Goal: Information Seeking & Learning: Understand process/instructions

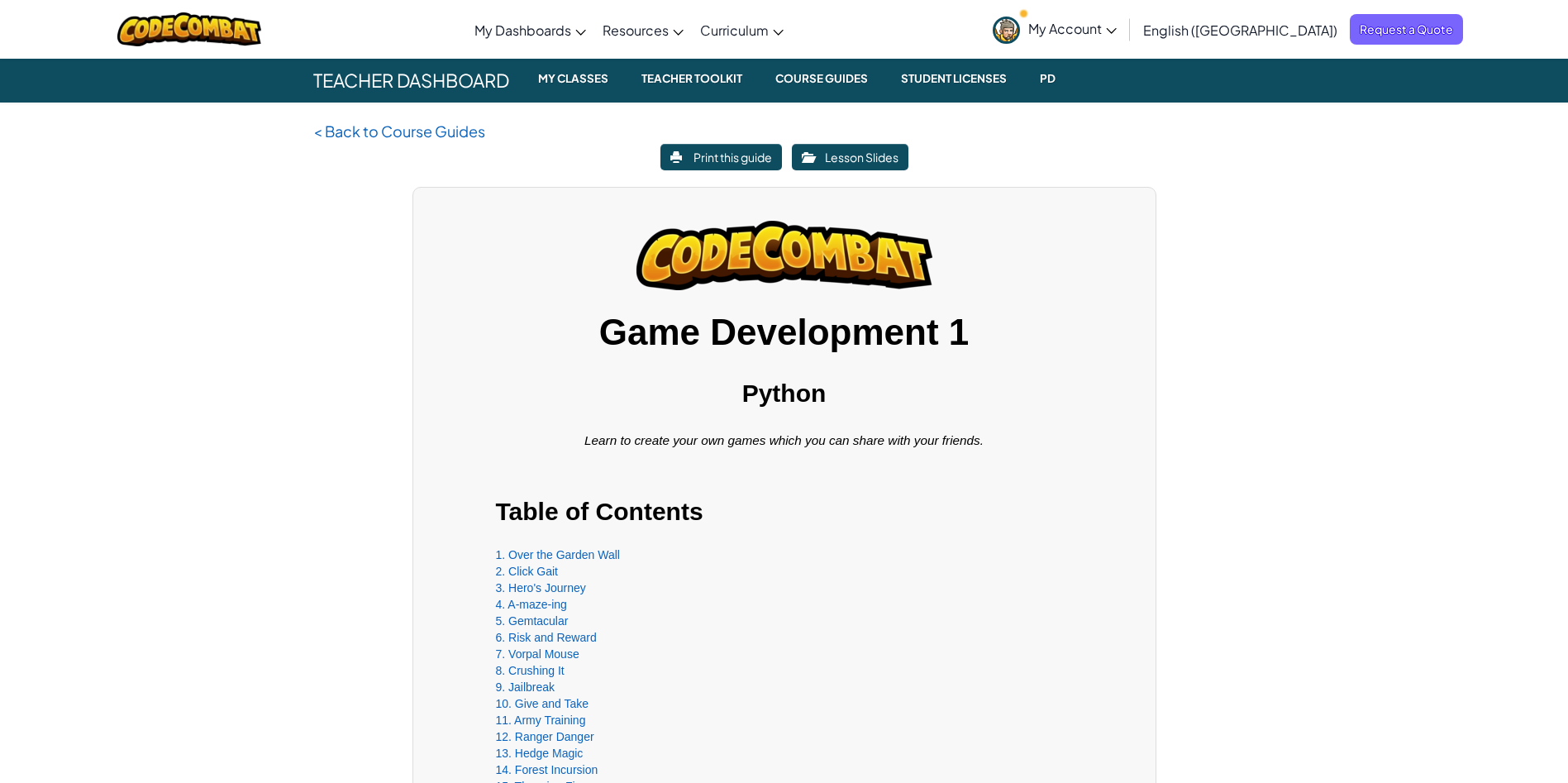
scroll to position [362, 0]
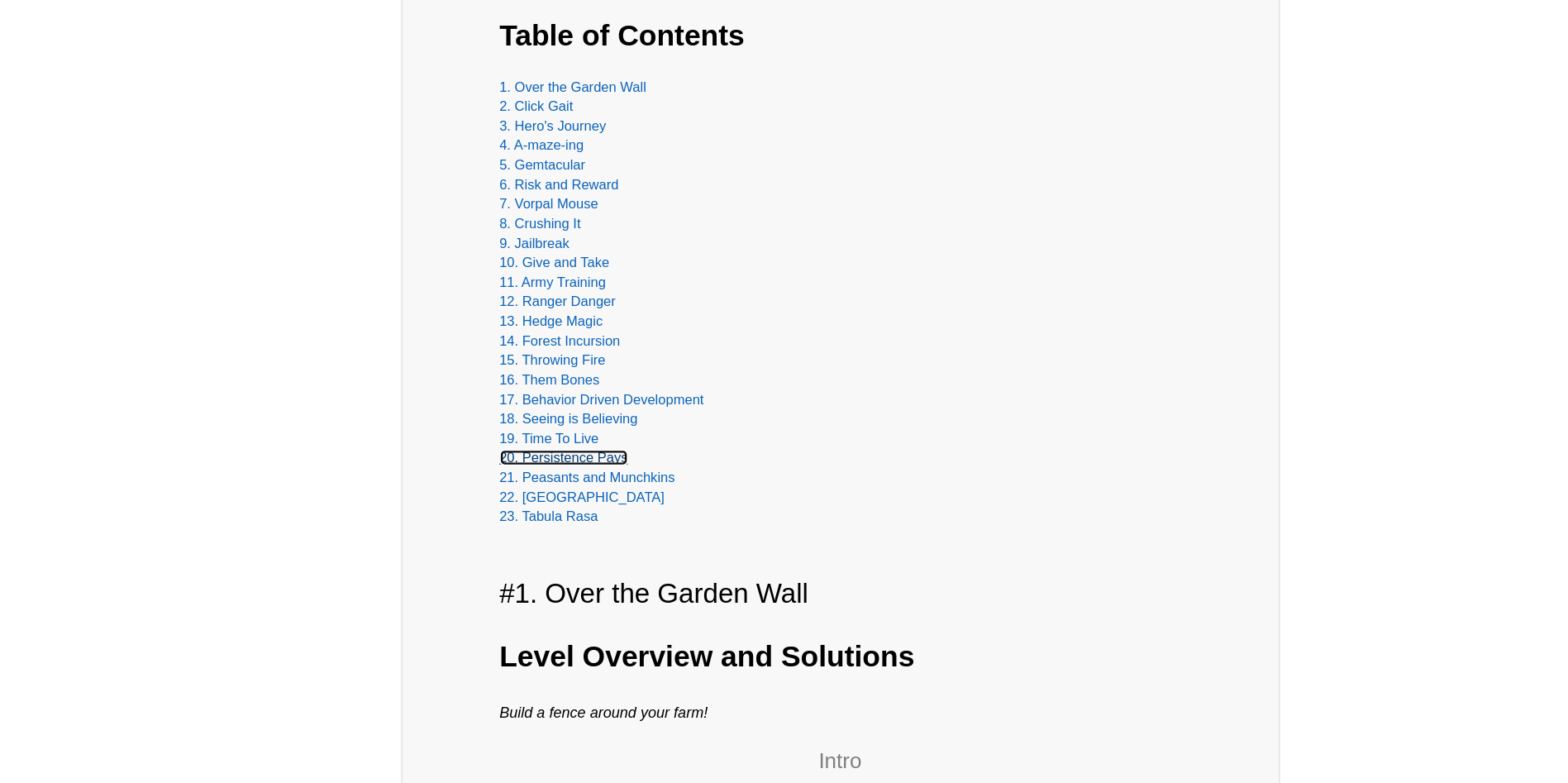
click at [562, 505] on link "20. Persistence Pays" at bounding box center [551, 506] width 109 height 14
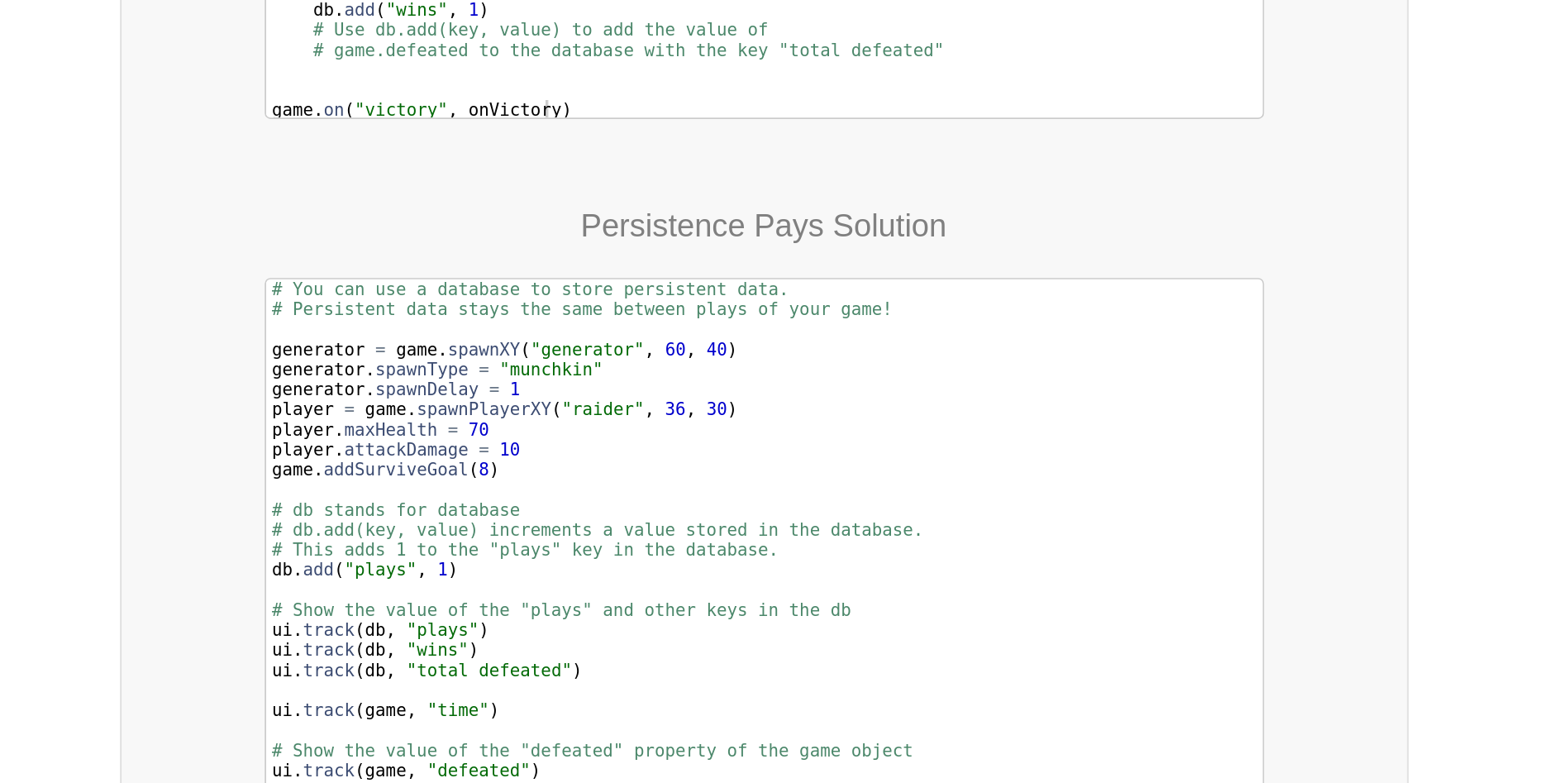
scroll to position [19304, 0]
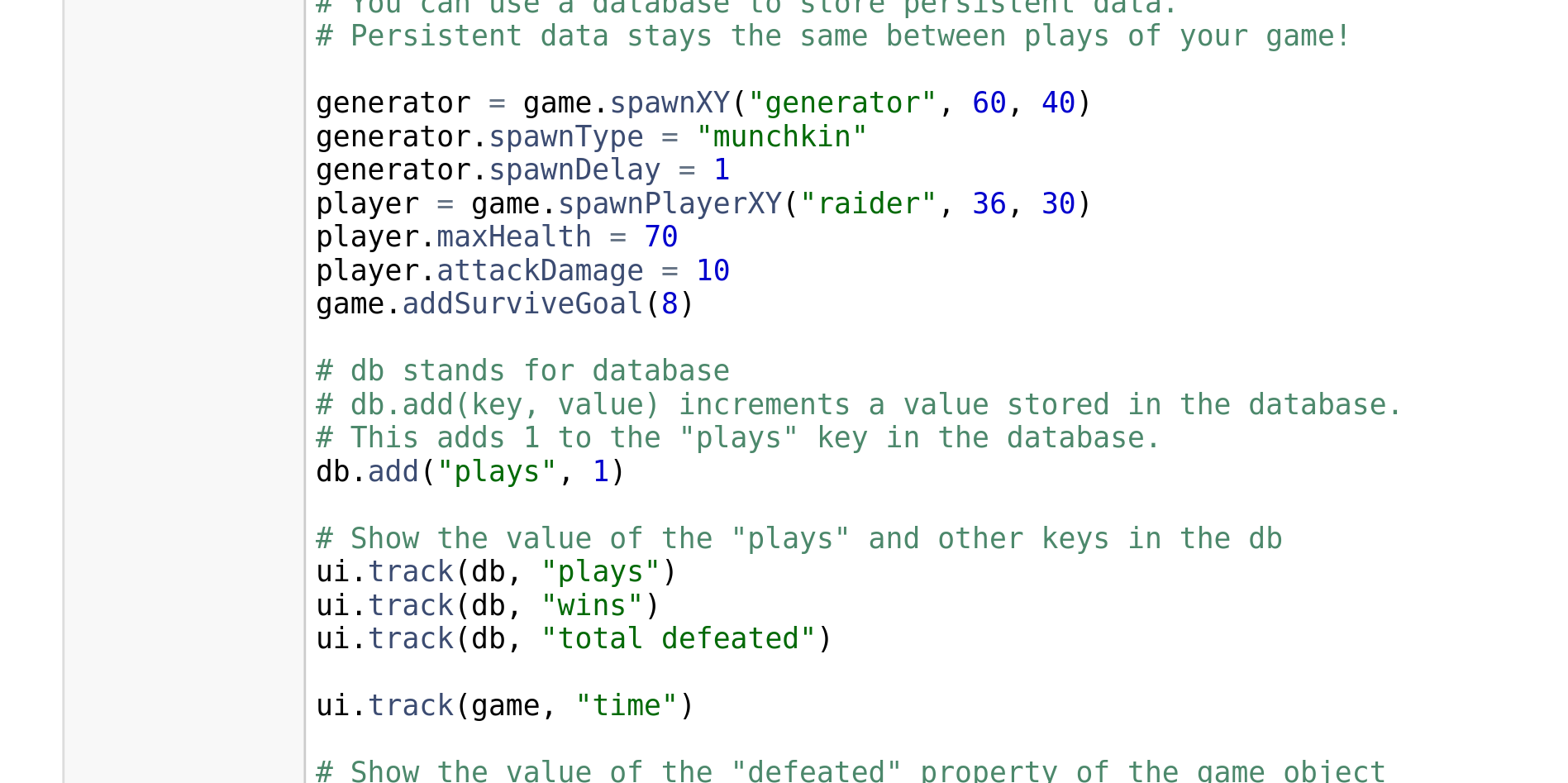
click at [573, 708] on div "# You can use a database to store persistent data. · # Persistent data stays th…" at bounding box center [784, 693] width 575 height 417
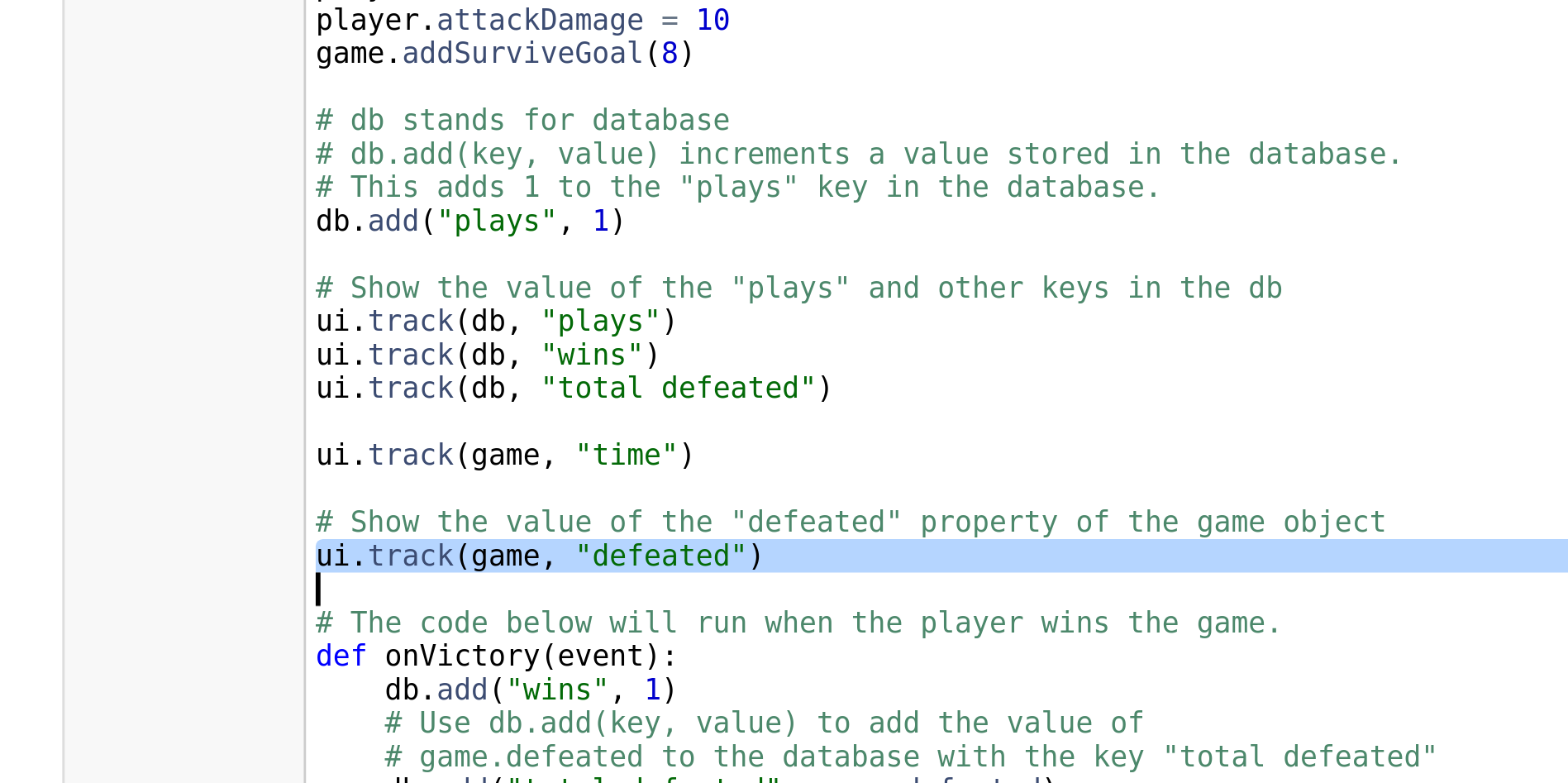
scroll to position [19371, 0]
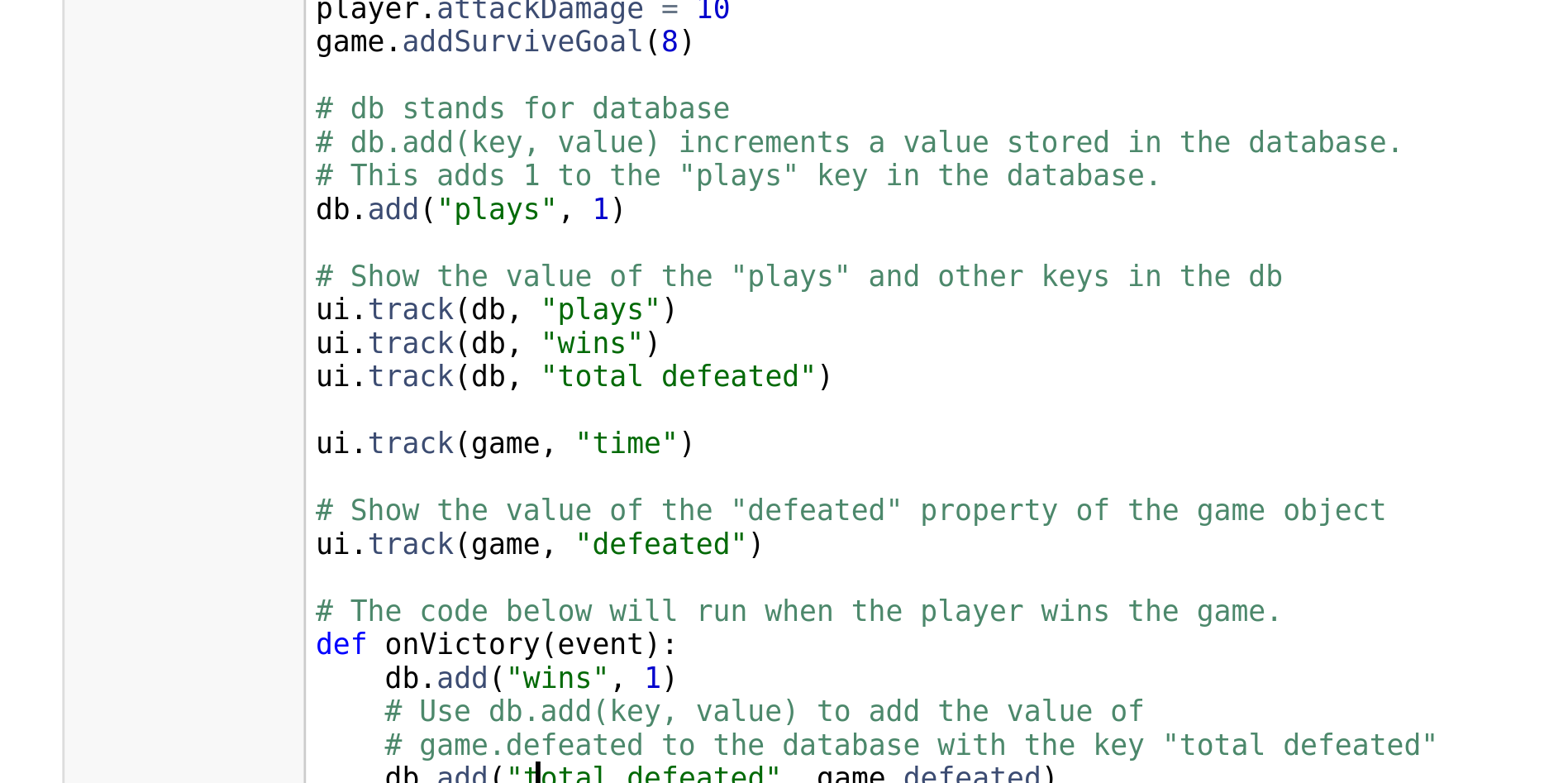
click at [573, 716] on div "# You can use a database to store persistent data. · # Persistent data stays th…" at bounding box center [784, 625] width 575 height 417
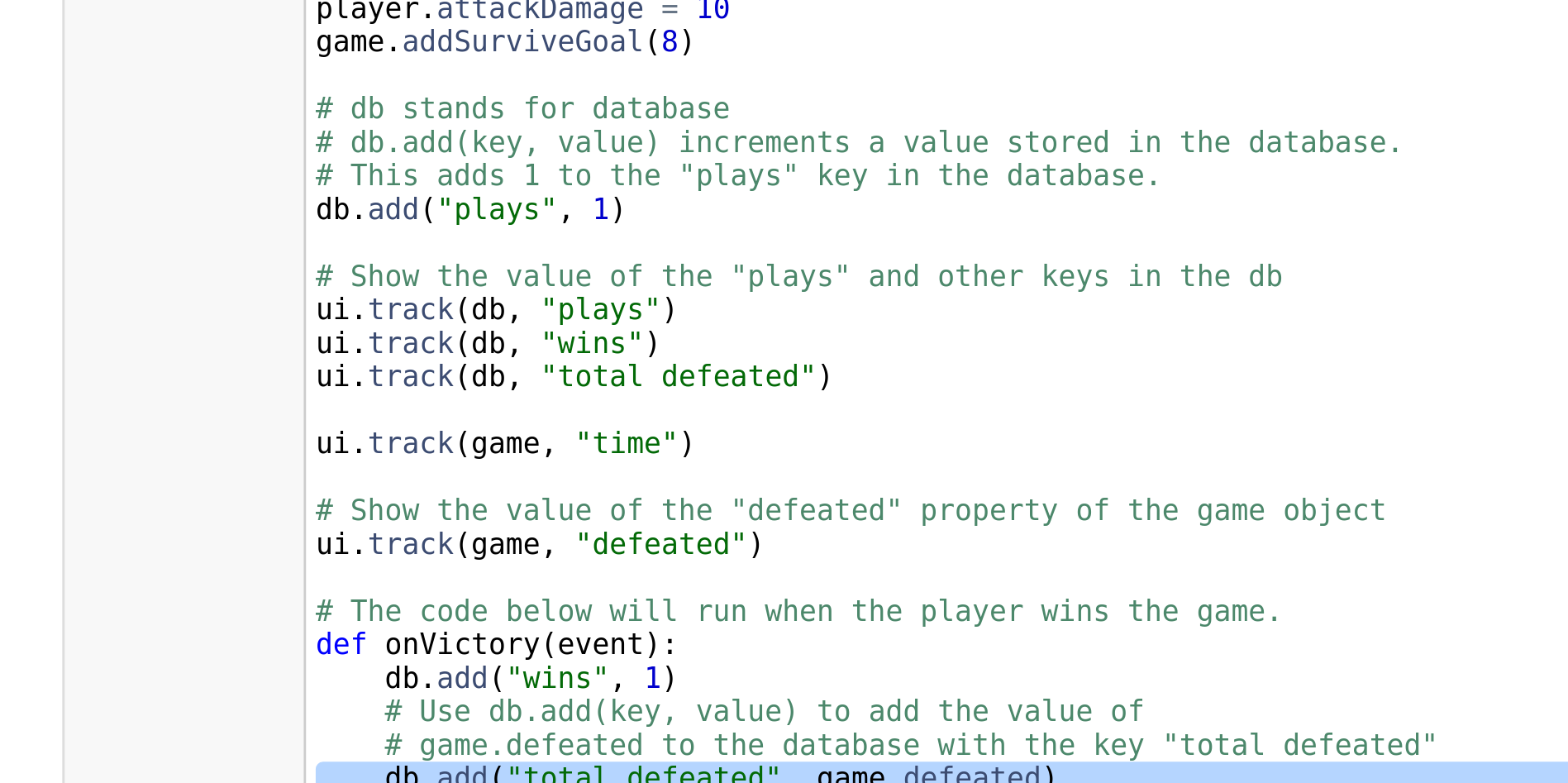
click at [573, 716] on div "# You can use a database to store persistent data. · # Persistent data stays th…" at bounding box center [784, 625] width 575 height 417
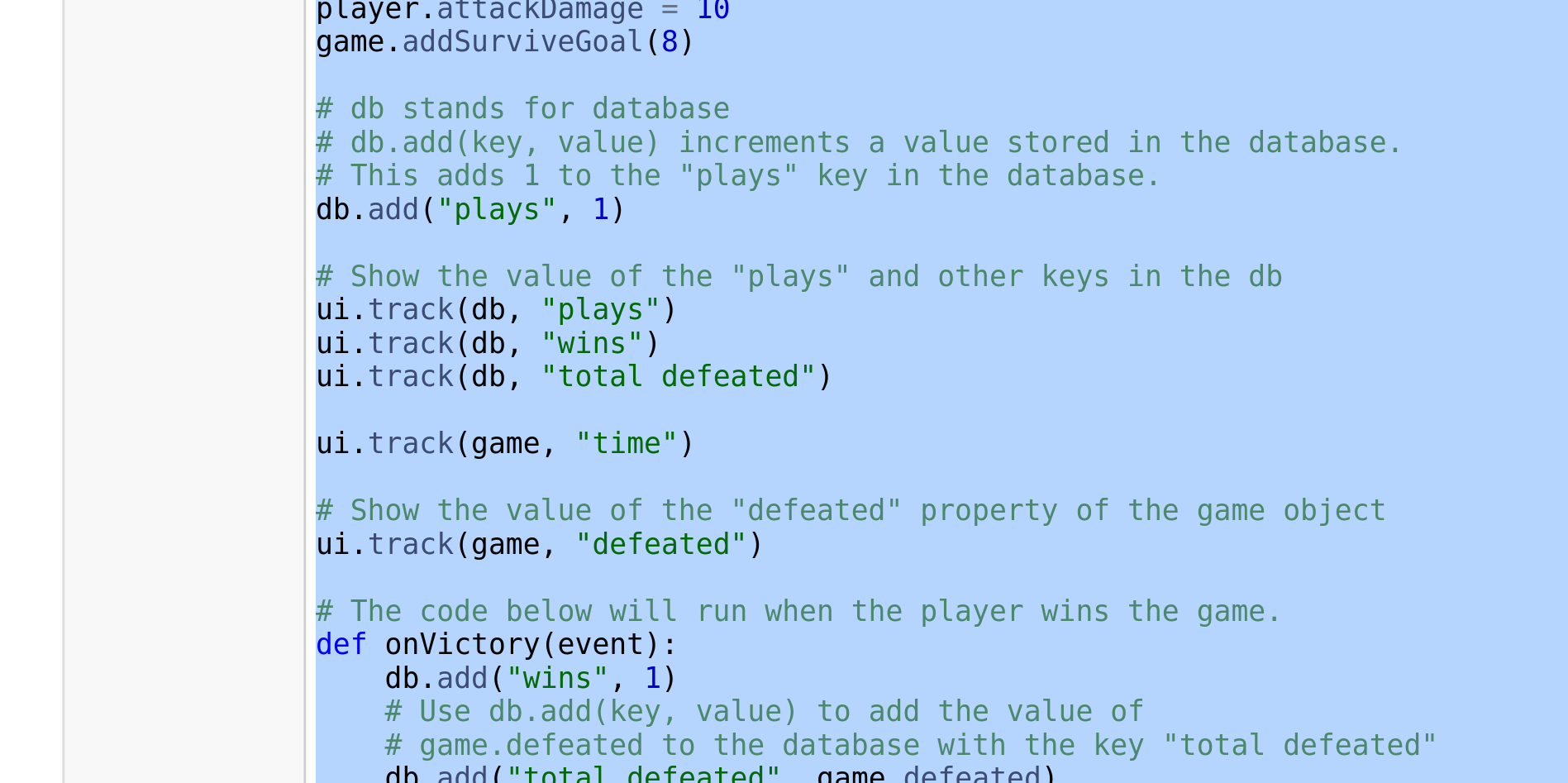
click at [573, 716] on div "# You can use a database to store persistent data. · # Persistent data stays th…" at bounding box center [784, 625] width 575 height 417
click at [573, 716] on div "# You can use a database to store persistent data. · # Persistent data stays th…" at bounding box center [784, 613] width 575 height 392
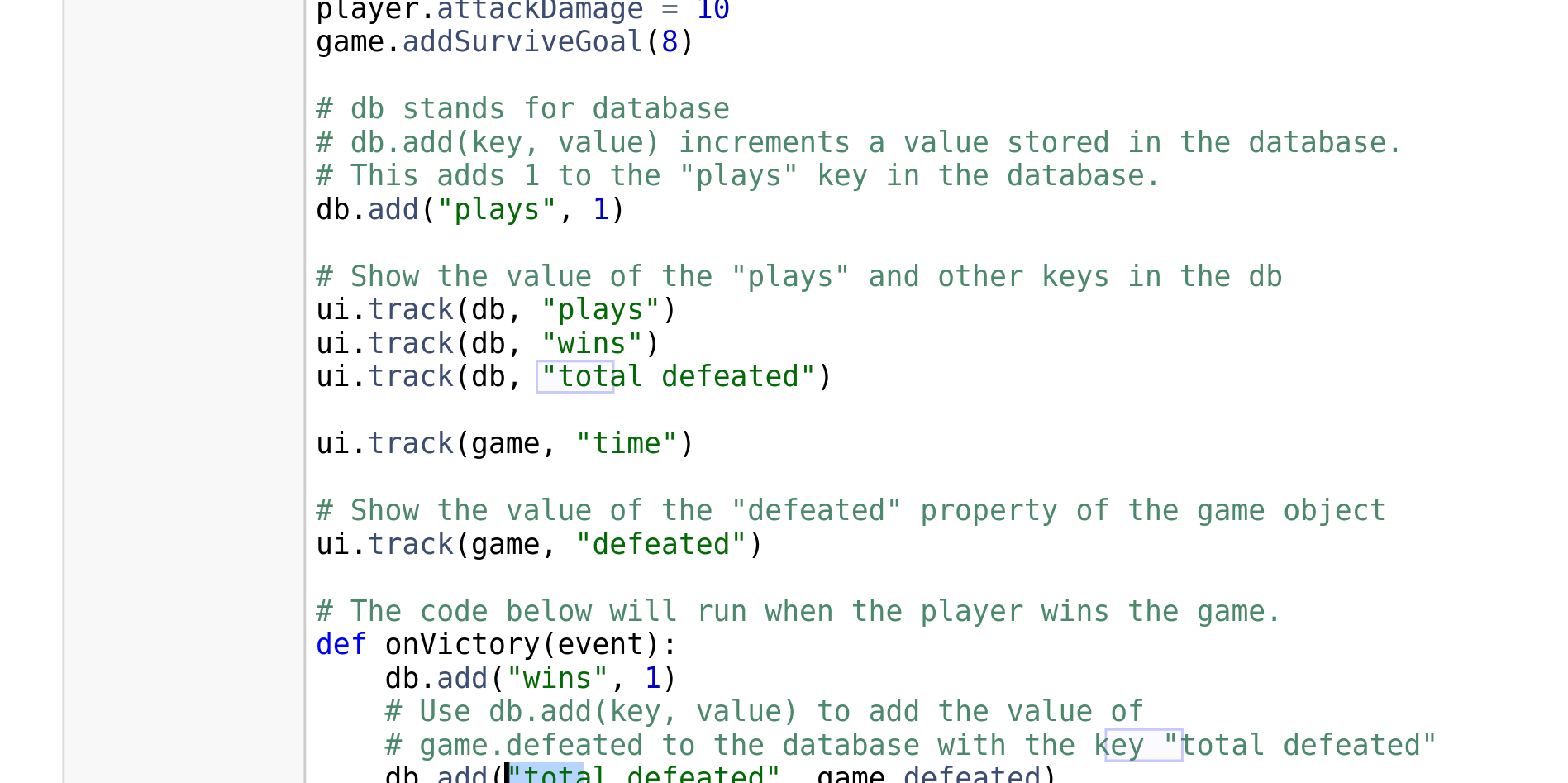
click at [573, 716] on div "# You can use a database to store persistent data. · # Persistent data stays th…" at bounding box center [784, 625] width 575 height 417
click at [573, 716] on div "# You can use a database to store persistent data. · # Persistent data stays th…" at bounding box center [784, 613] width 575 height 392
click at [573, 716] on div "# You can use a database to store persistent data. · # Persistent data stays th…" at bounding box center [784, 625] width 575 height 417
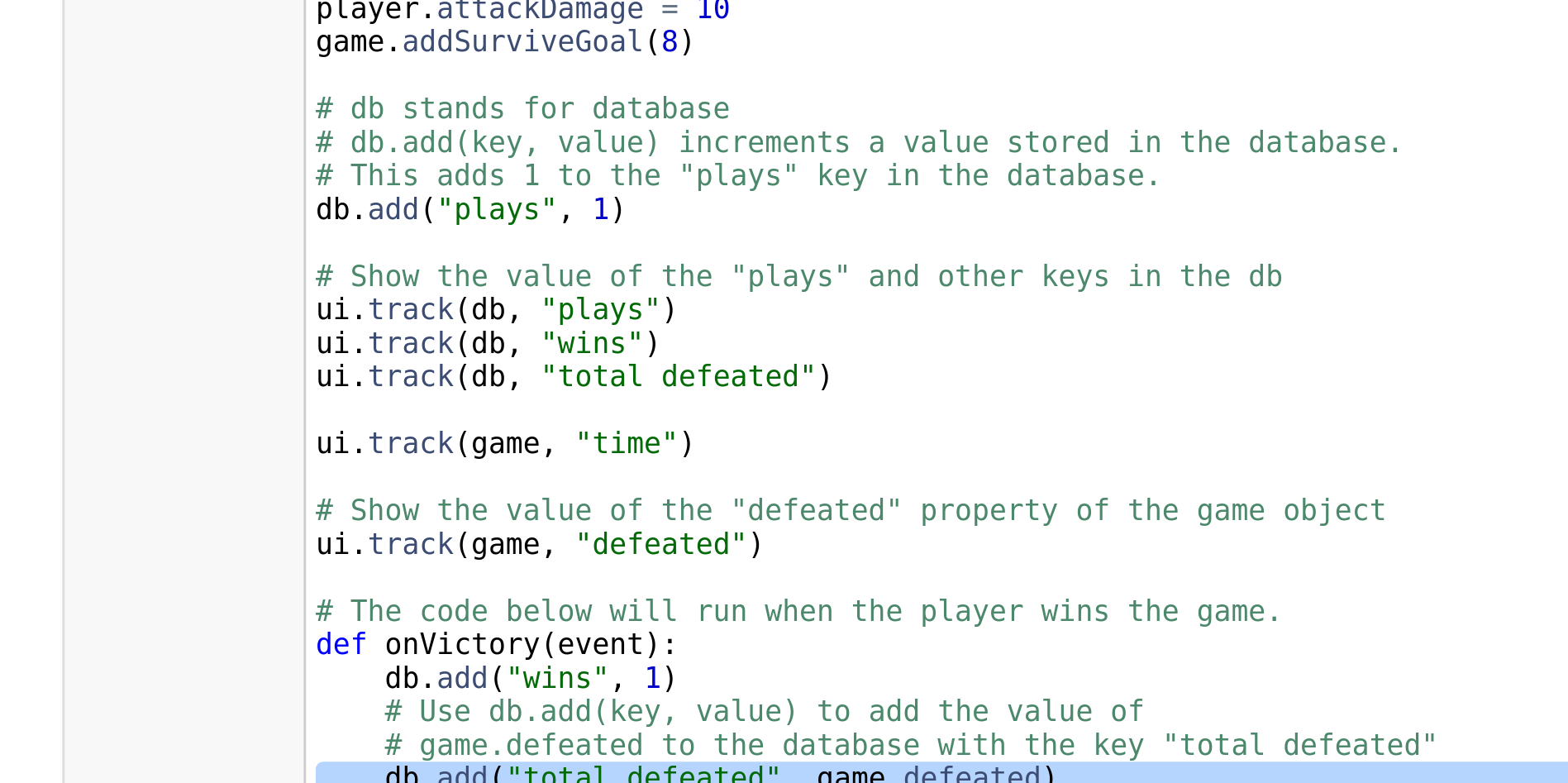
click at [573, 716] on div "# You can use a database to store persistent data. · # Persistent data stays th…" at bounding box center [784, 625] width 575 height 417
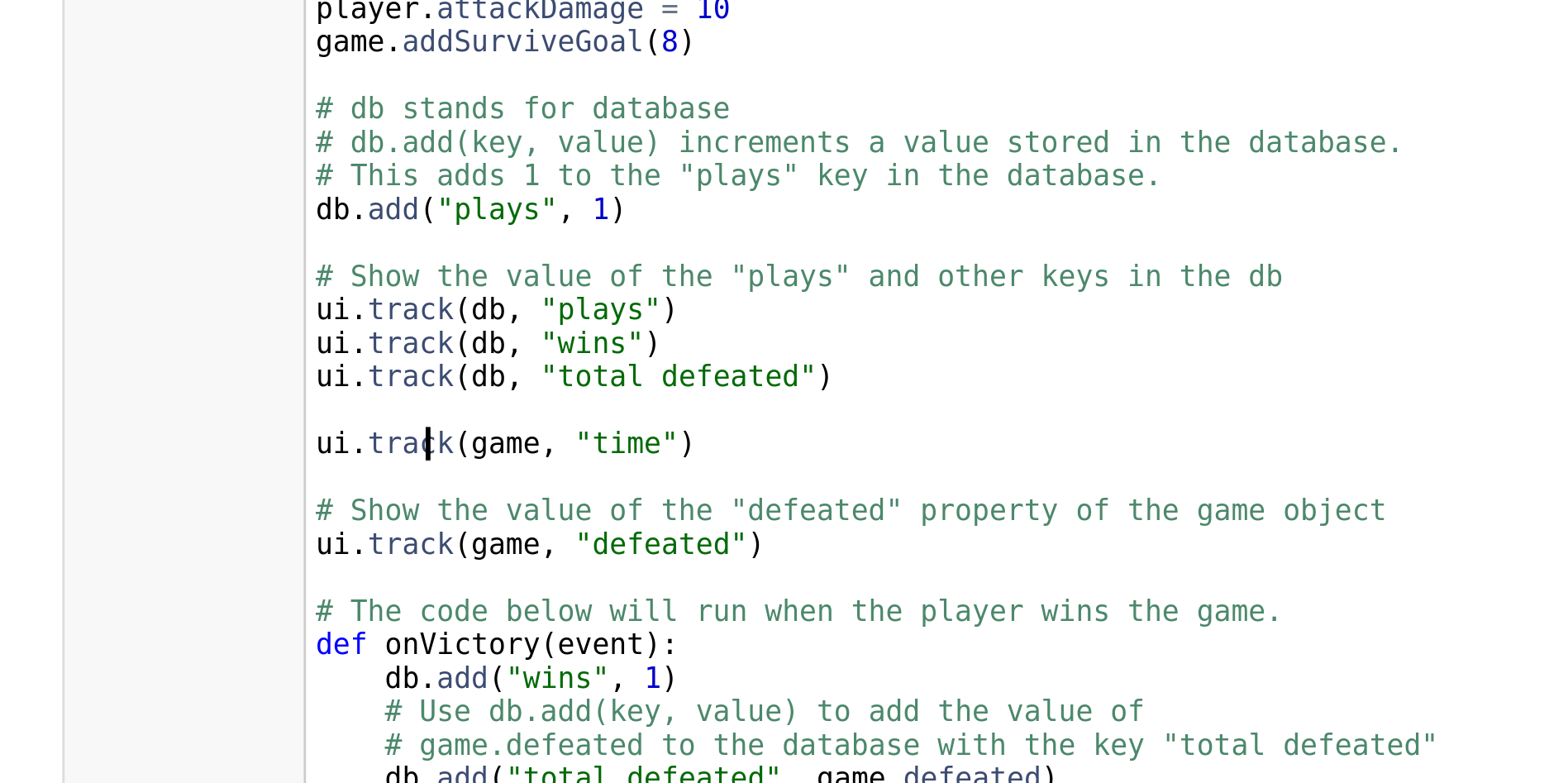
click at [539, 603] on div "# You can use a database to store persistent data. · # Persistent data stays th…" at bounding box center [784, 625] width 575 height 417
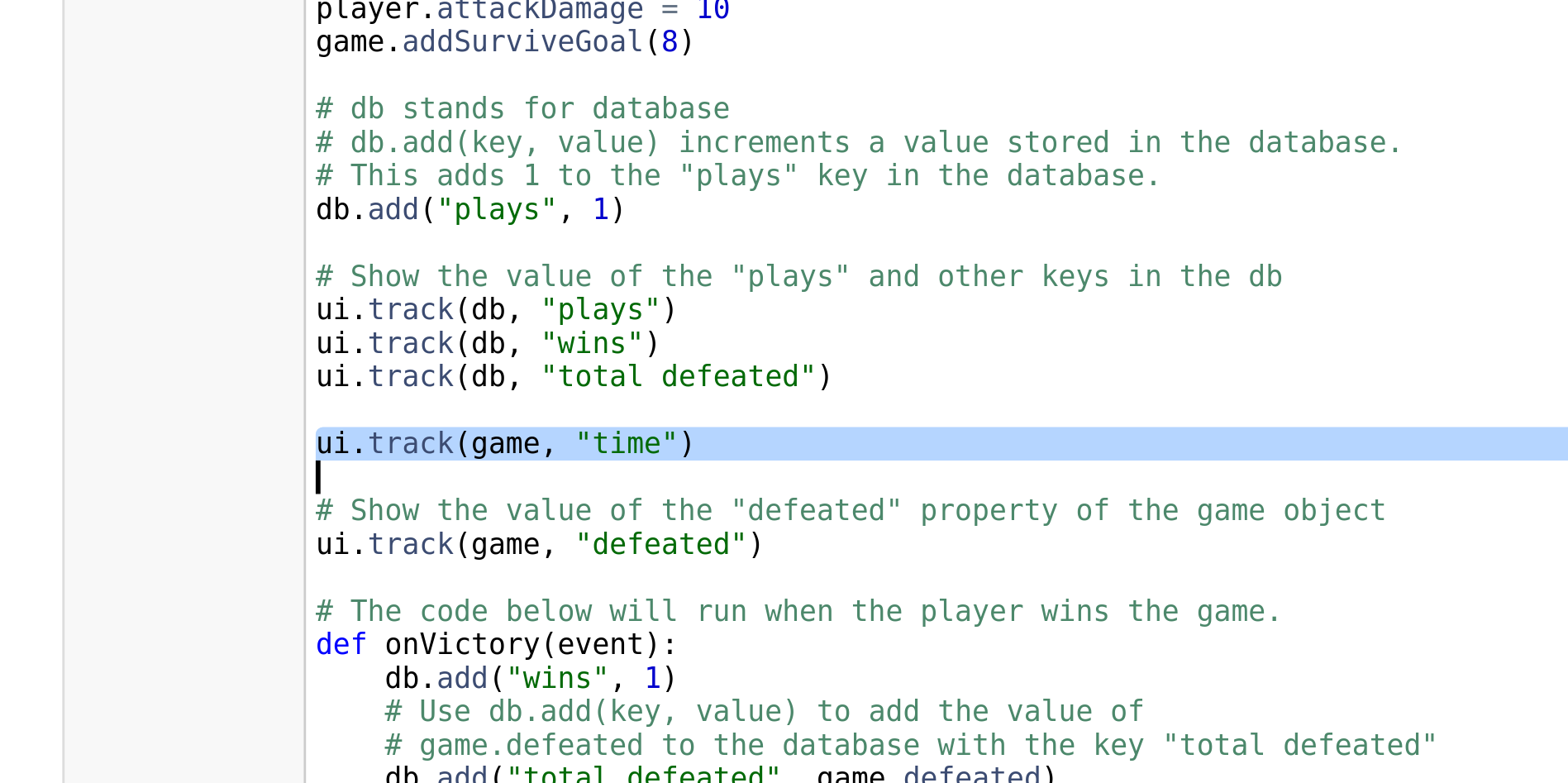
click at [539, 603] on div "# You can use a database to store persistent data. · # Persistent data stays th…" at bounding box center [784, 625] width 575 height 417
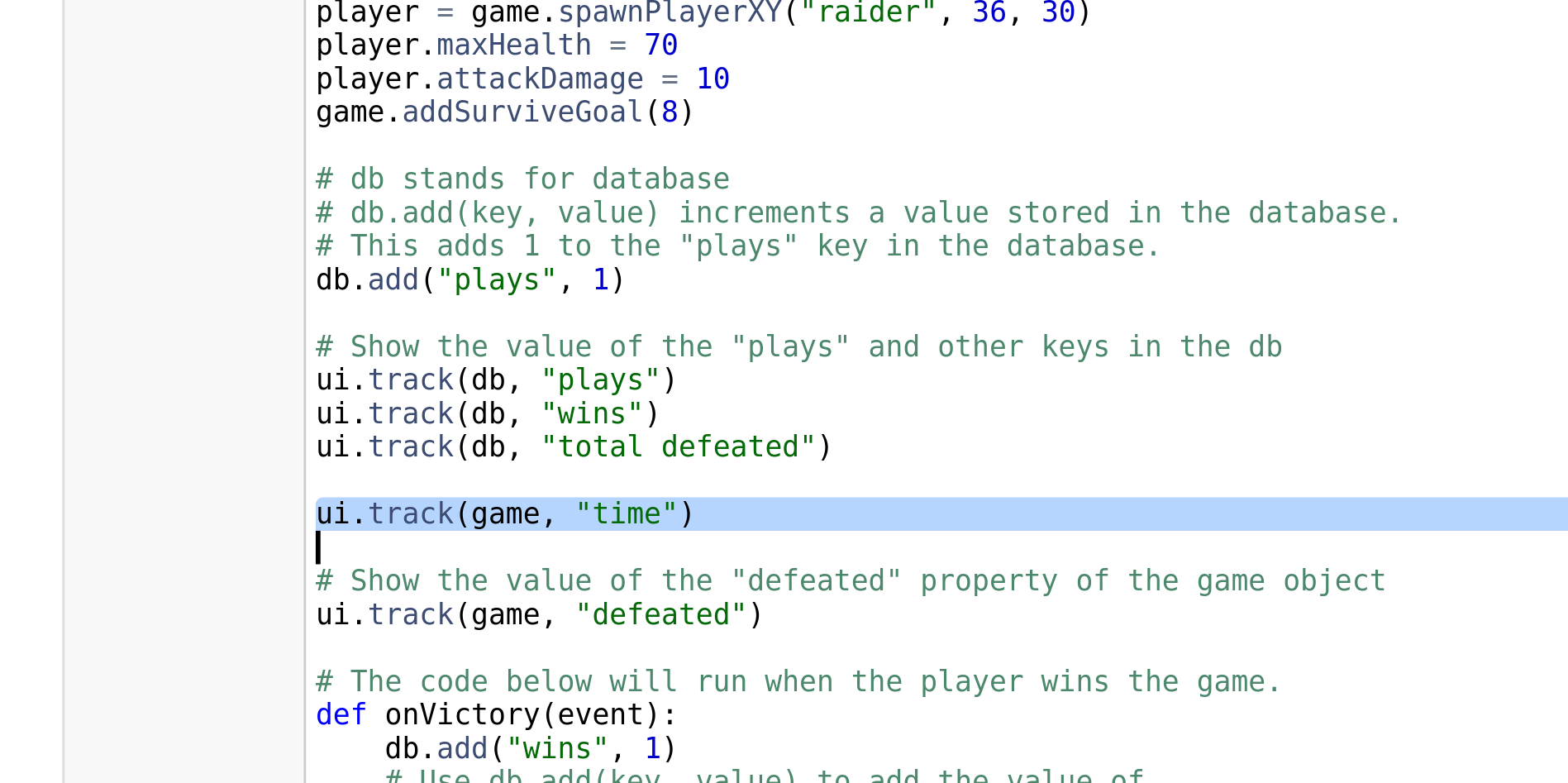
click at [529, 639] on div "# You can use a database to store persistent data. · # Persistent data stays th…" at bounding box center [784, 626] width 575 height 417
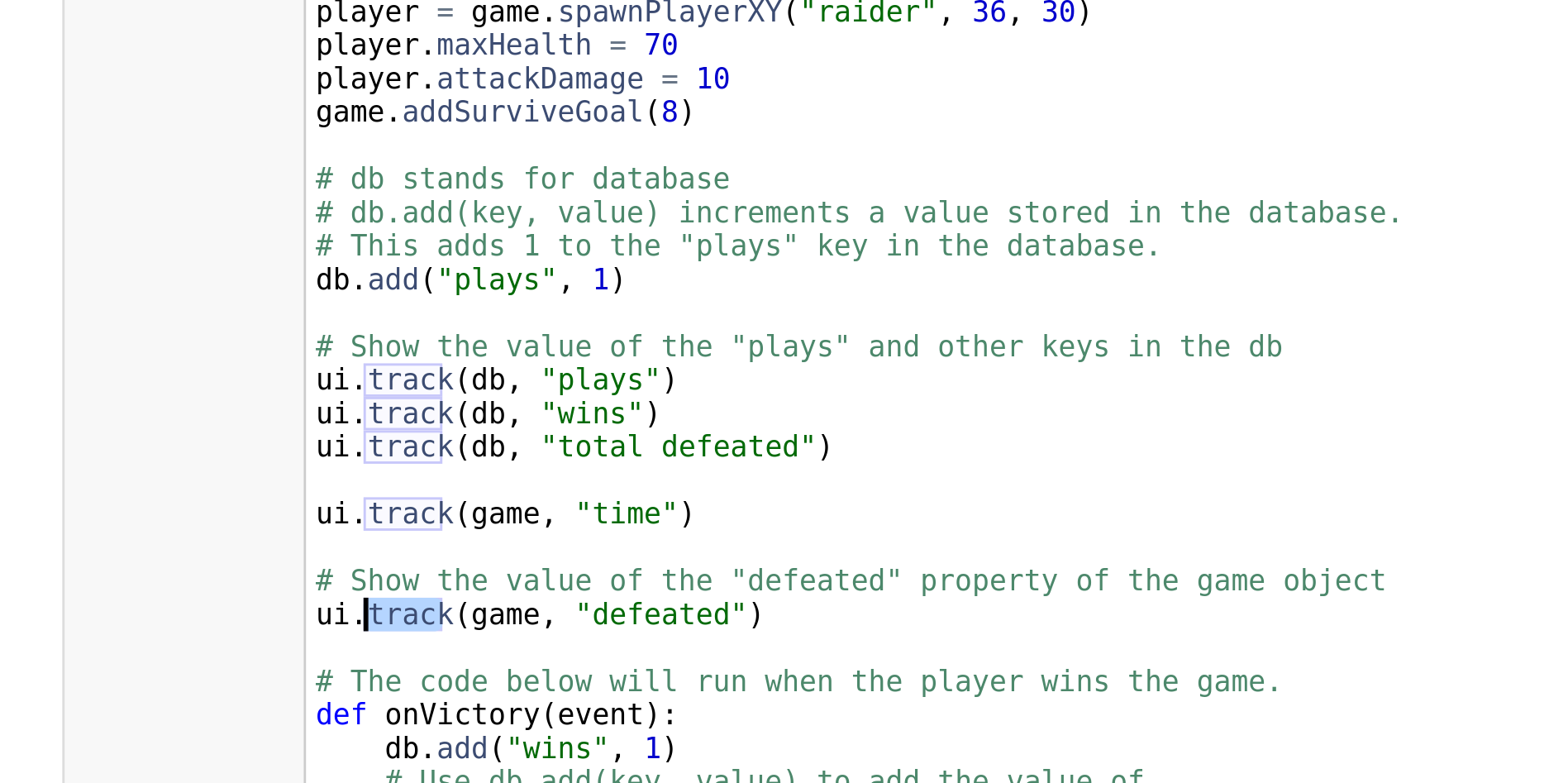
click at [529, 639] on div "# You can use a database to store persistent data. · # Persistent data stays th…" at bounding box center [784, 626] width 575 height 417
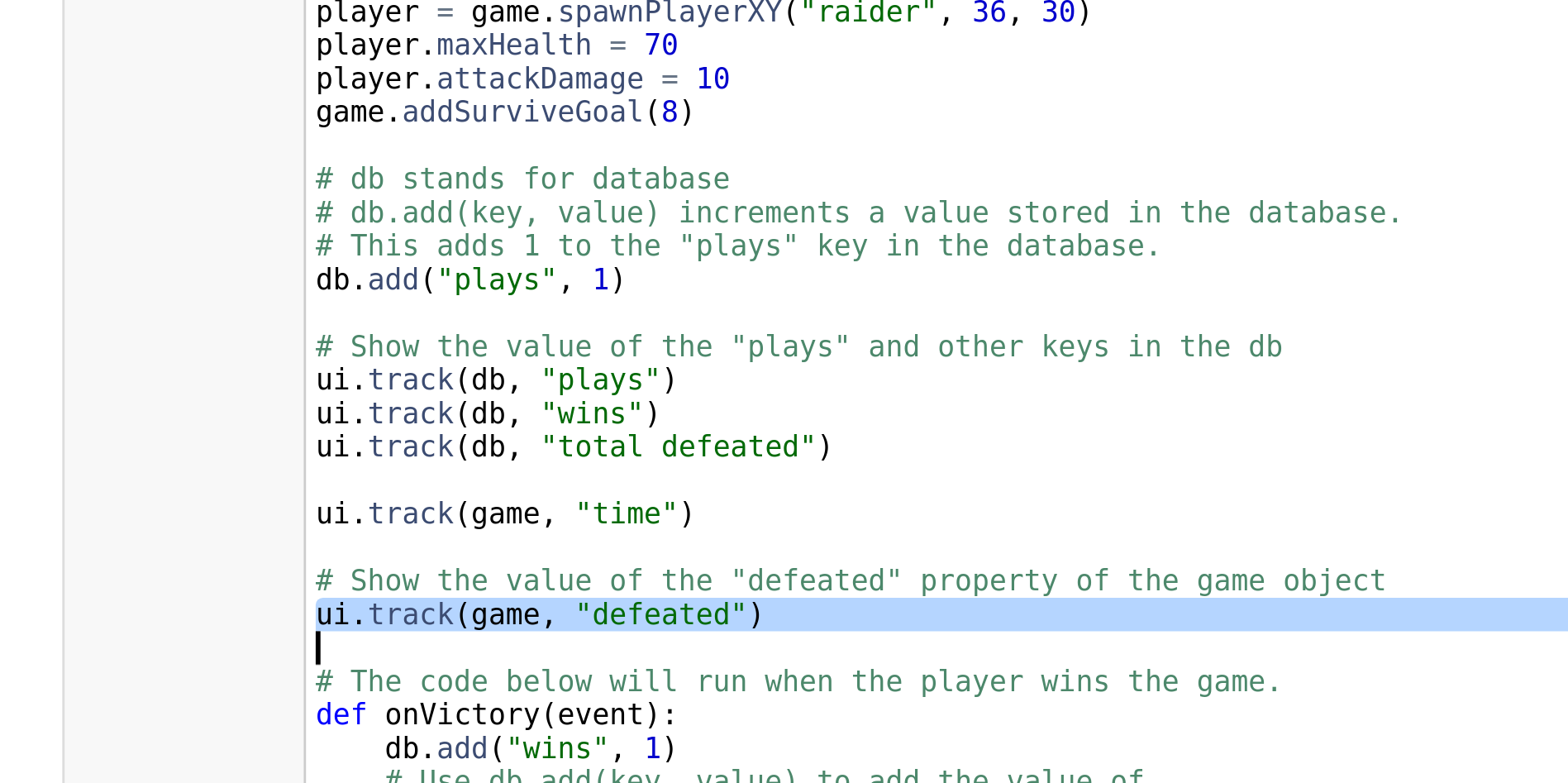
click at [529, 639] on div "# You can use a database to store persistent data. · # Persistent data stays th…" at bounding box center [784, 626] width 575 height 417
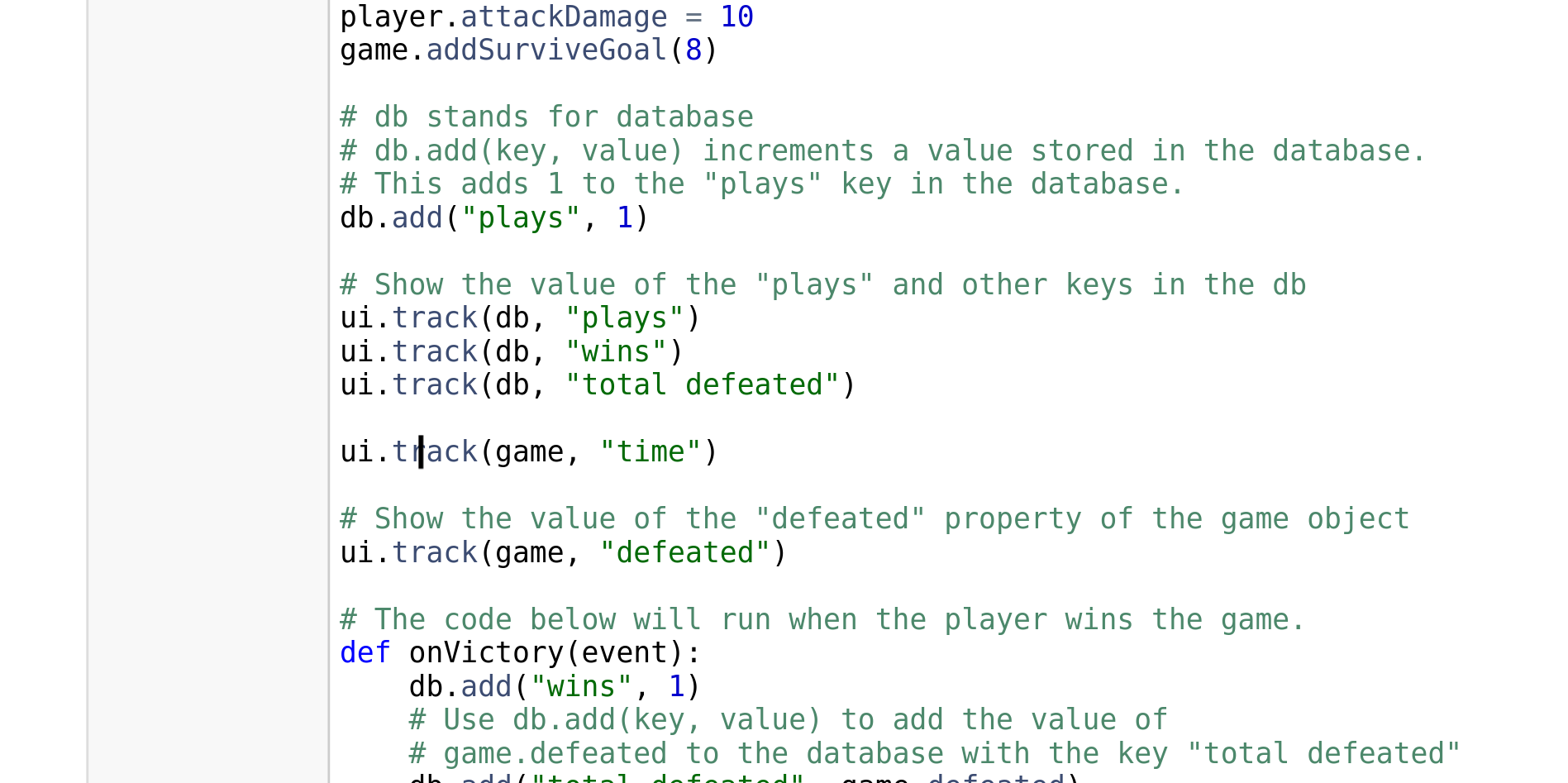
click at [527, 604] on div "# You can use a database to store persistent data. · # Persistent data stays th…" at bounding box center [784, 626] width 575 height 417
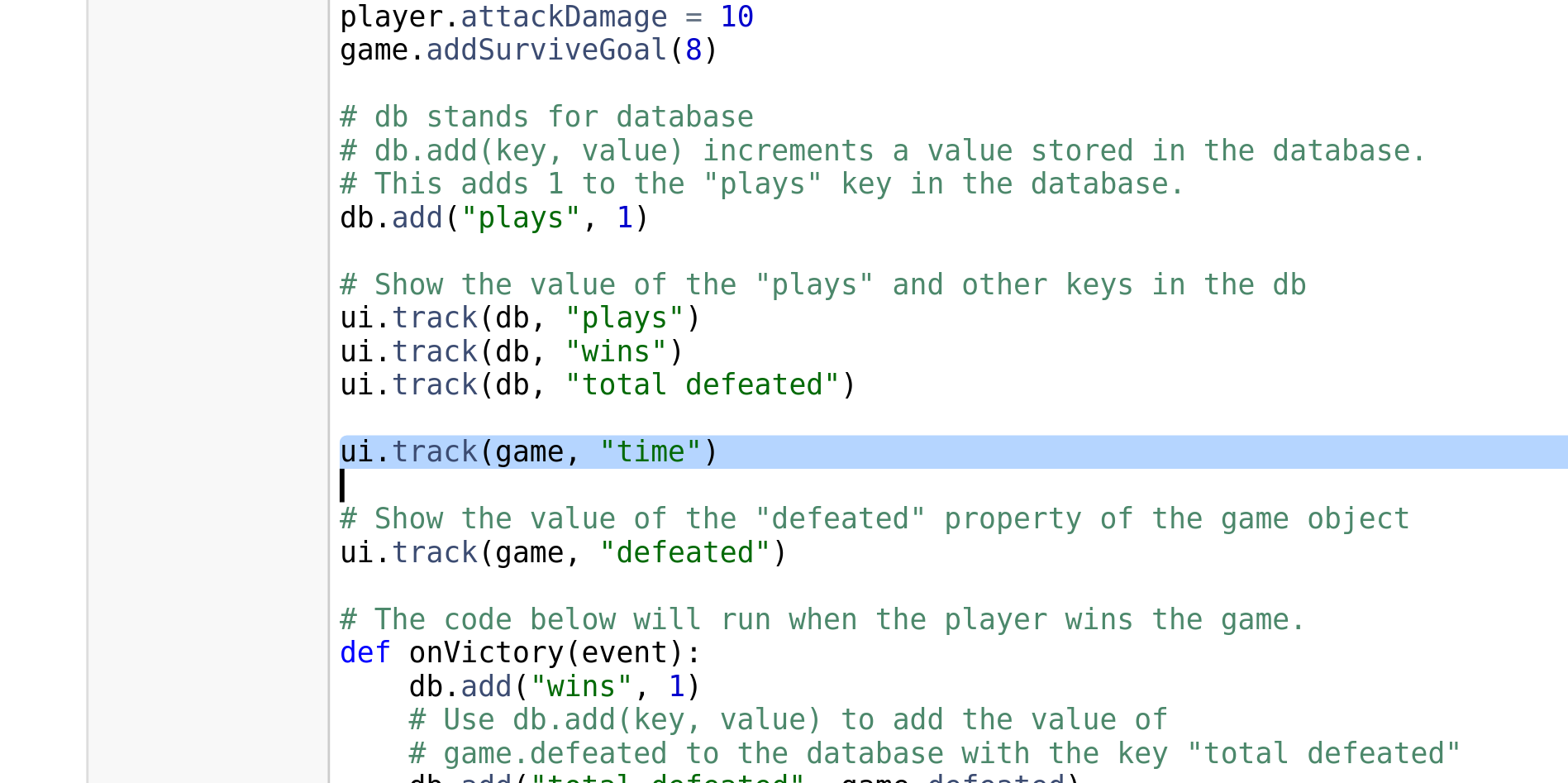
click at [527, 604] on div "# You can use a database to store persistent data. · # Persistent data stays th…" at bounding box center [784, 626] width 575 height 417
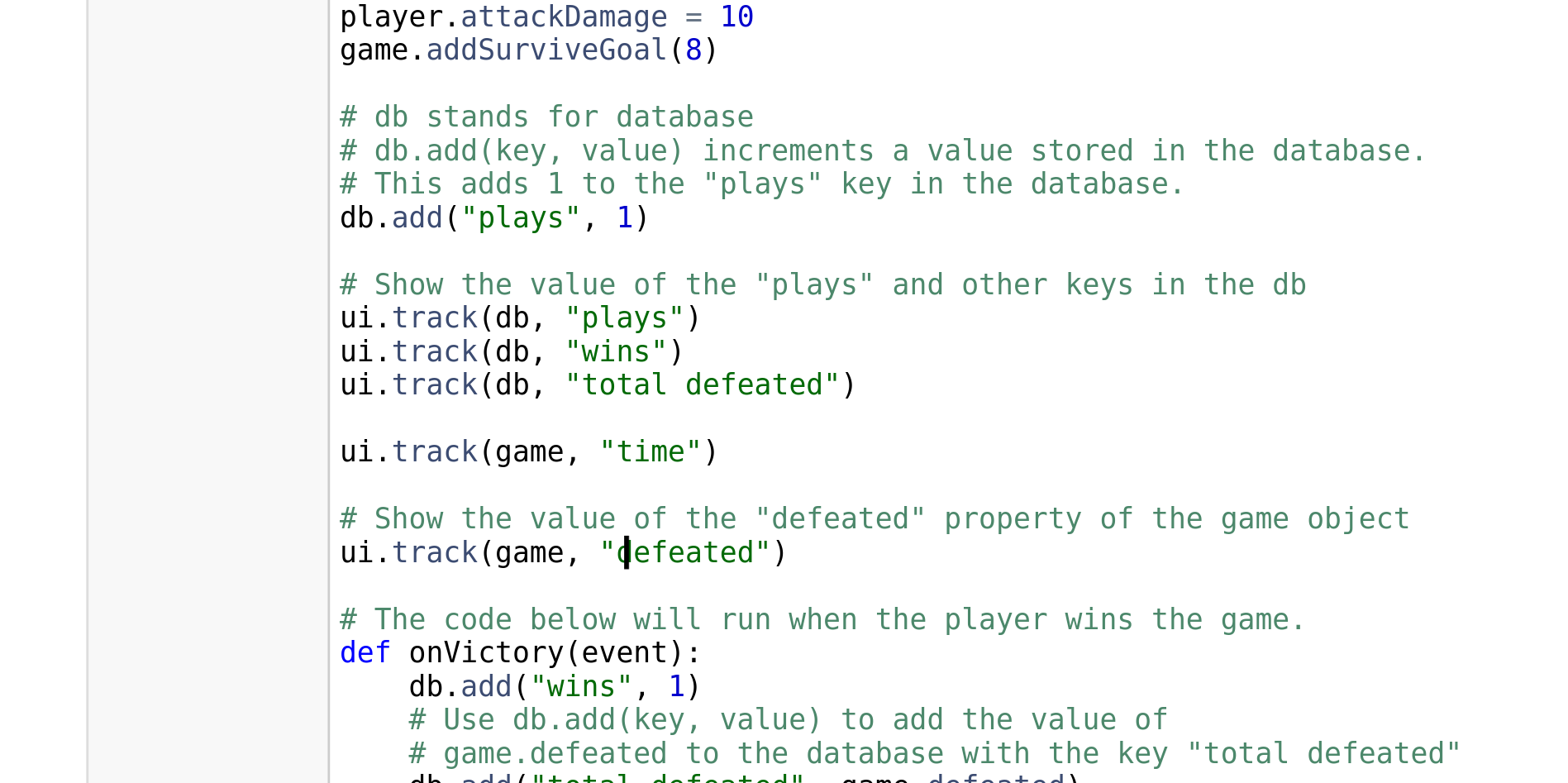
click at [600, 637] on div "# You can use a database to store persistent data. · # Persistent data stays th…" at bounding box center [784, 626] width 575 height 417
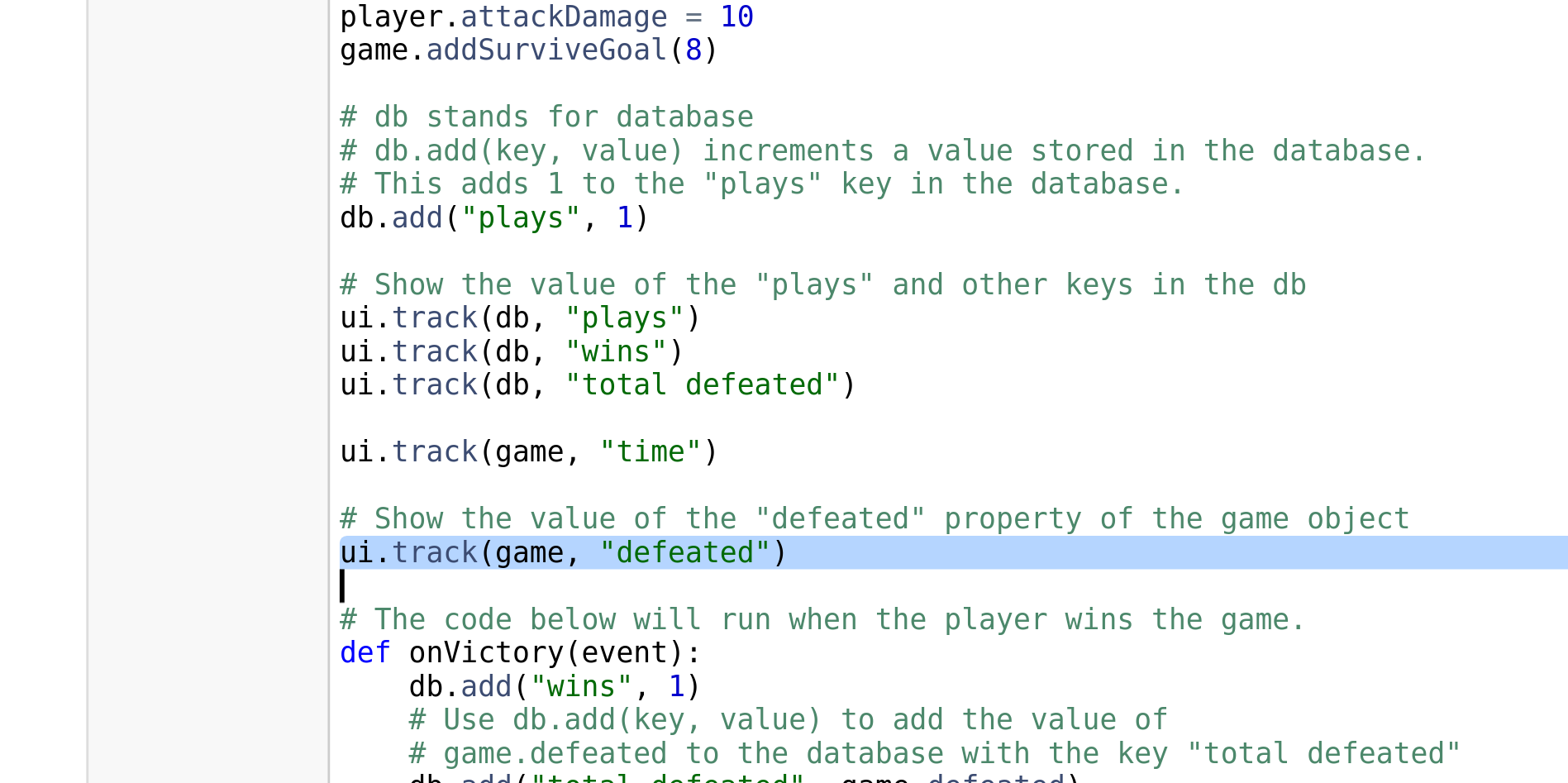
click at [600, 637] on div "# You can use a database to store persistent data. · # Persistent data stays th…" at bounding box center [784, 626] width 575 height 417
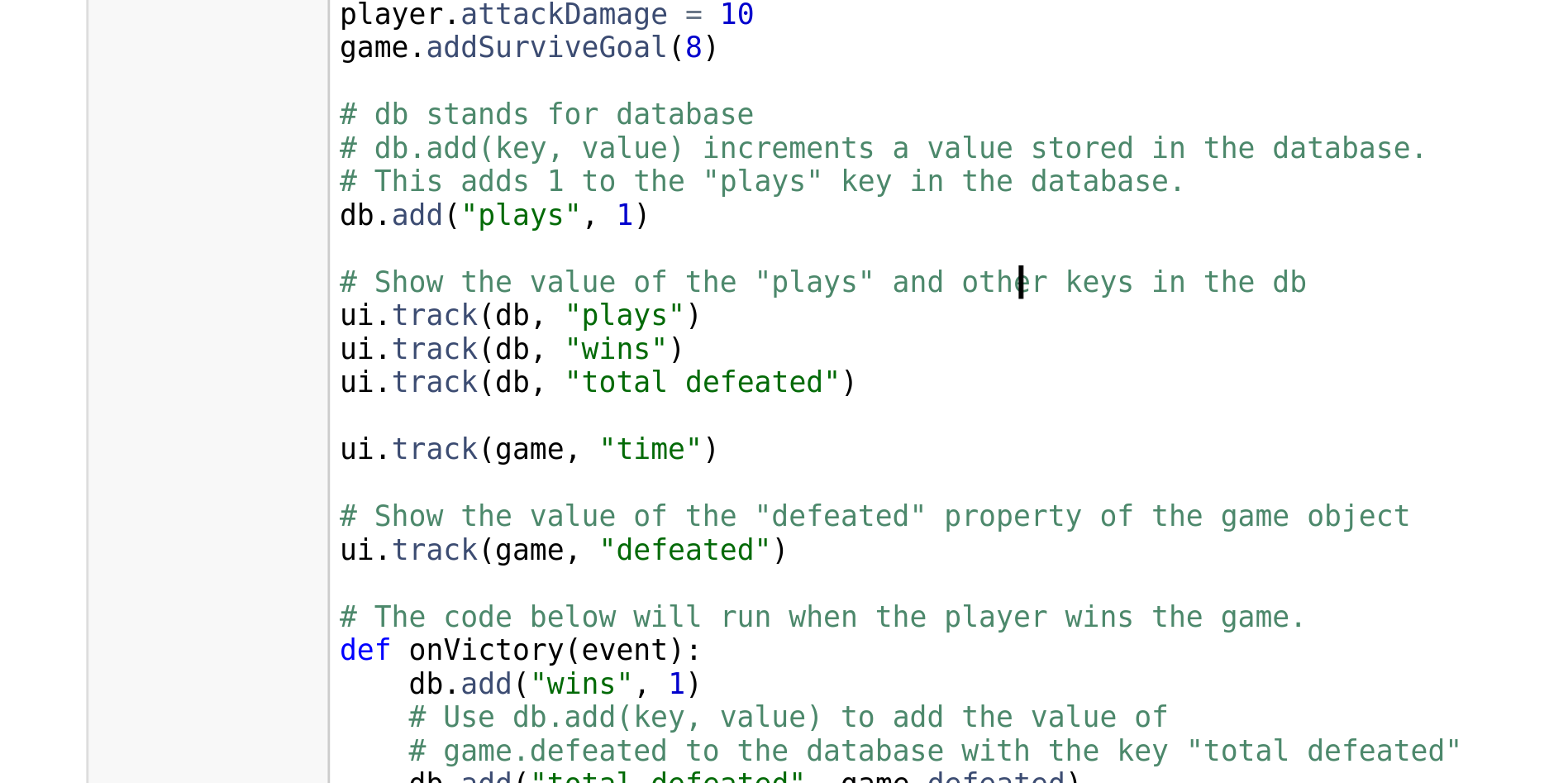
scroll to position [19453, 0]
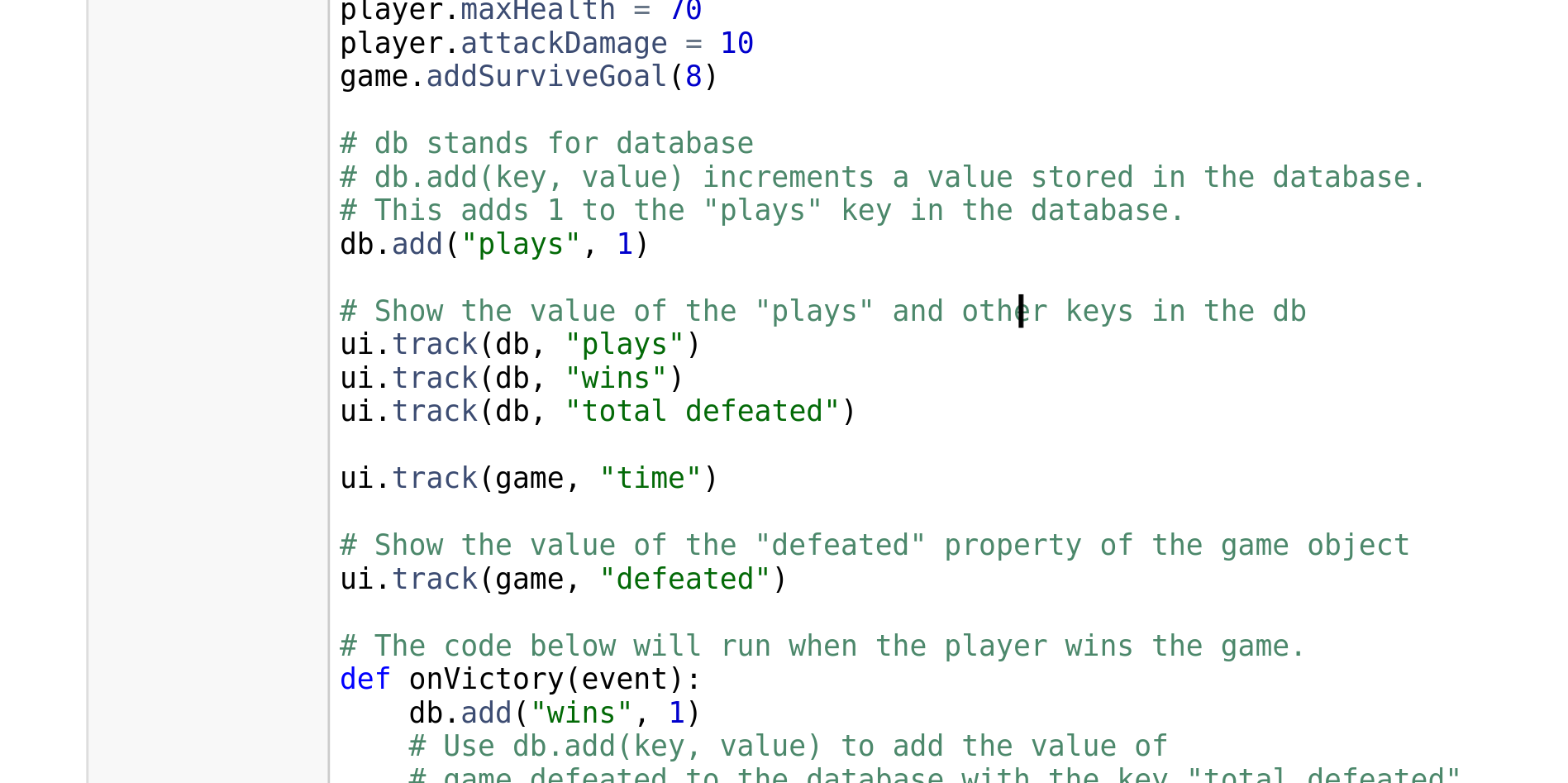
click at [678, 493] on div "# You can use a database to store persistent data. · # Persistent data stays th…" at bounding box center [784, 544] width 575 height 417
type textarea "ui.track(db, "wins")"
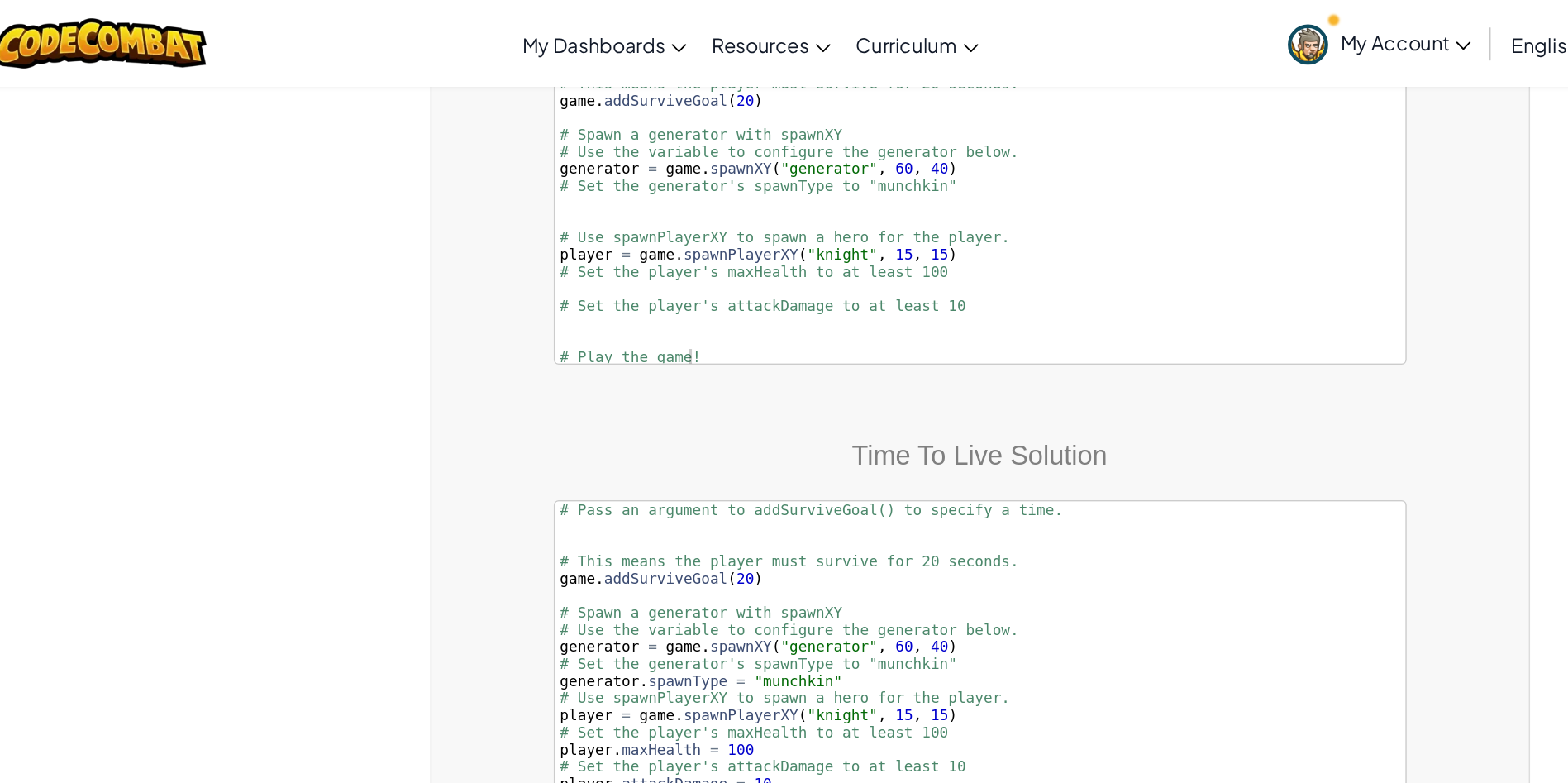
scroll to position [18264, 0]
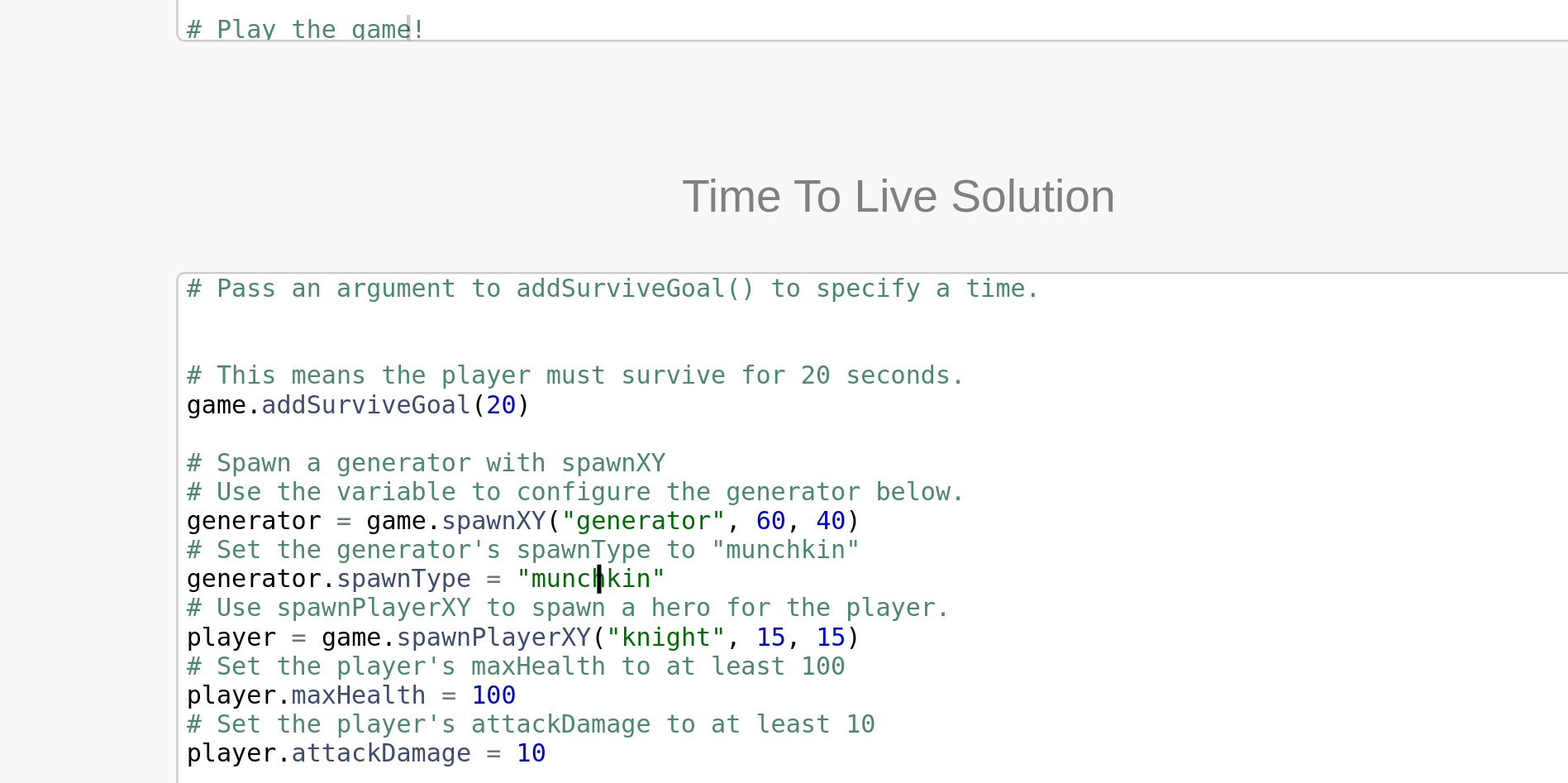
click at [665, 402] on div "# Pass an argument to addSurviveGoal() to specify a time. · # This means the pl…" at bounding box center [784, 462] width 575 height 243
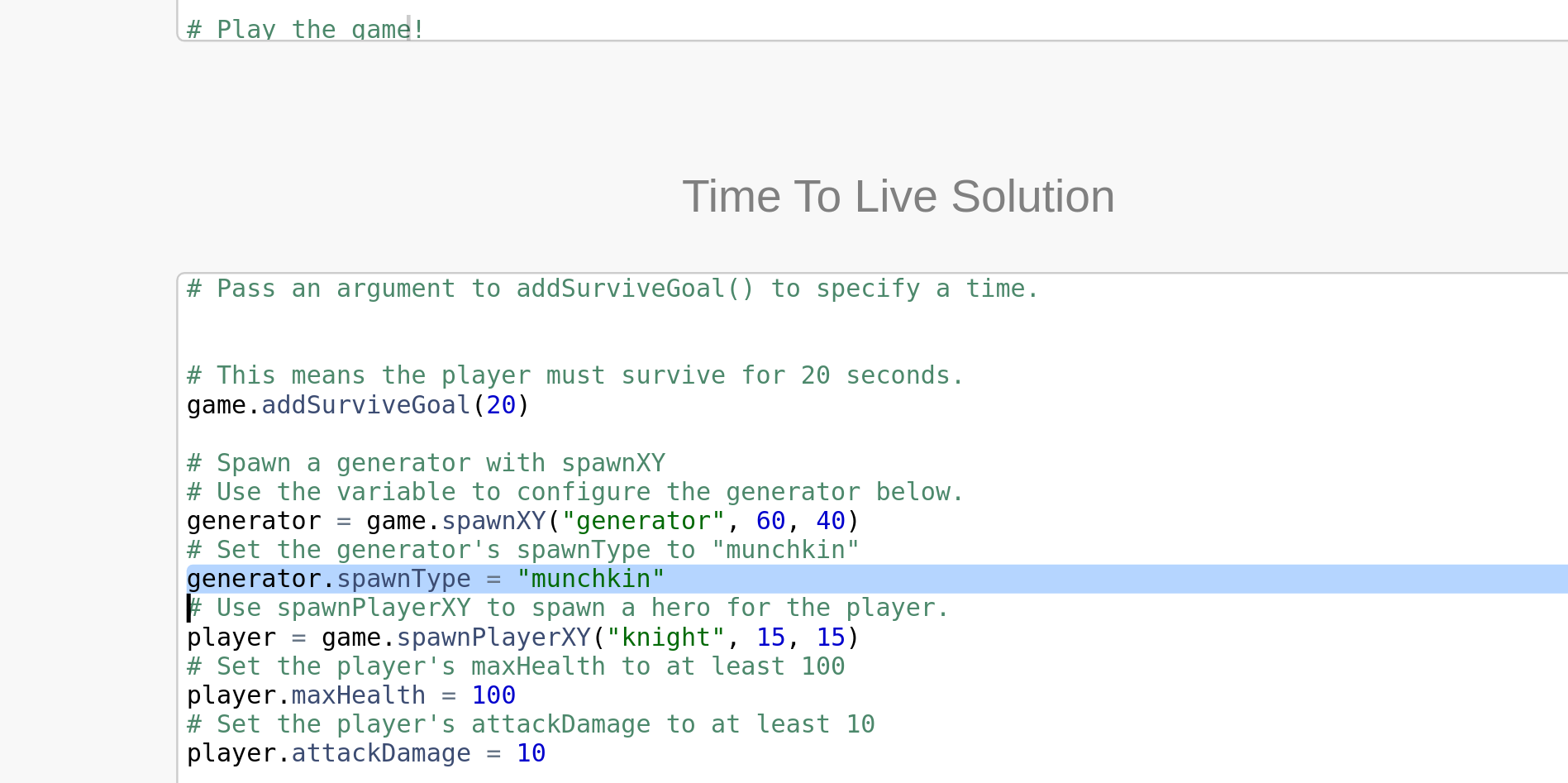
click at [665, 402] on div "# Pass an argument to addSurviveGoal() to specify a time. · # This means the pl…" at bounding box center [784, 462] width 575 height 243
type textarea "generator.spawnType = "munchkin" # Use spawnPlayerXY to spawn a hero for the pl…"
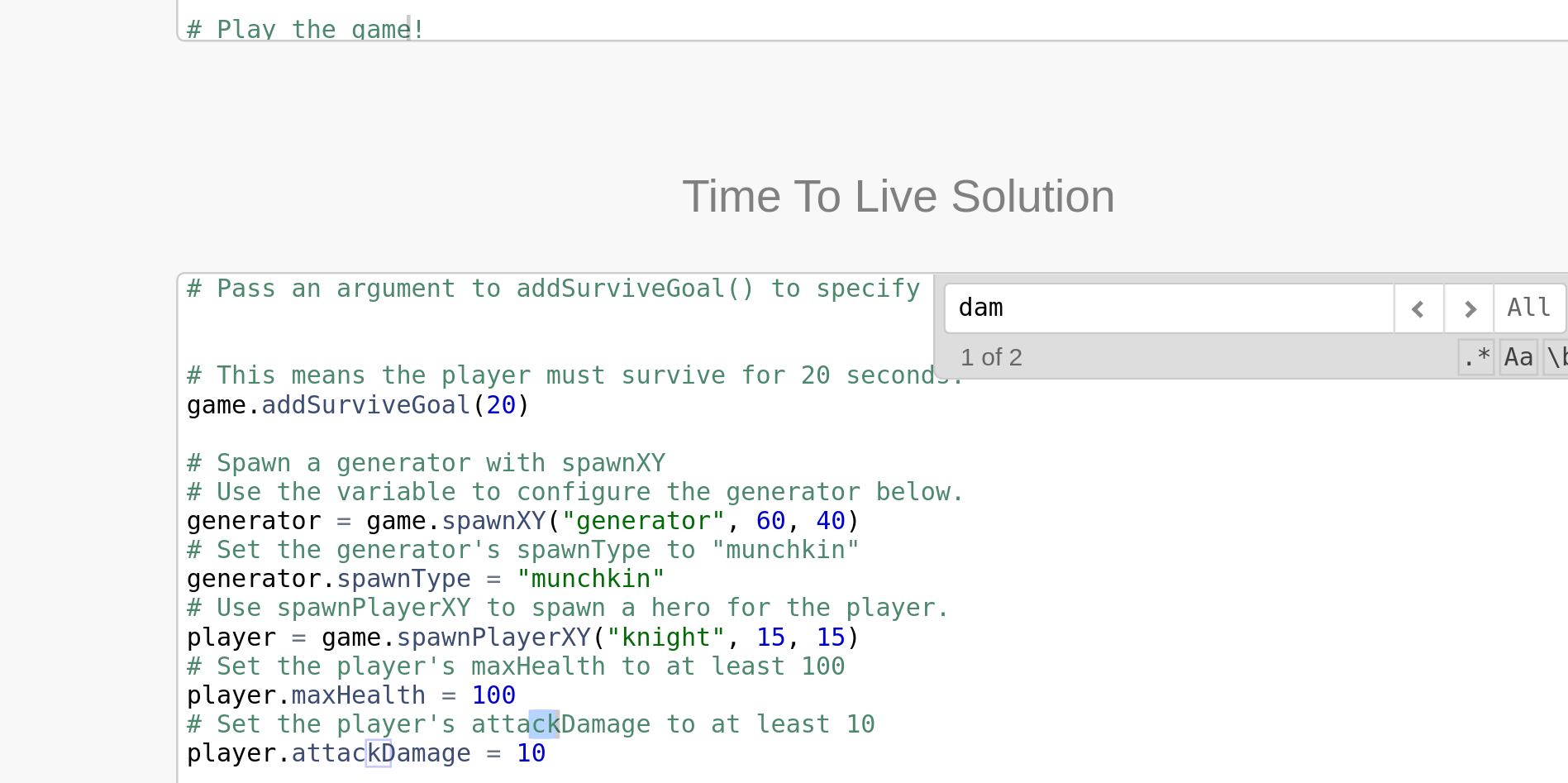
scroll to position [0, 0]
type input "damage"
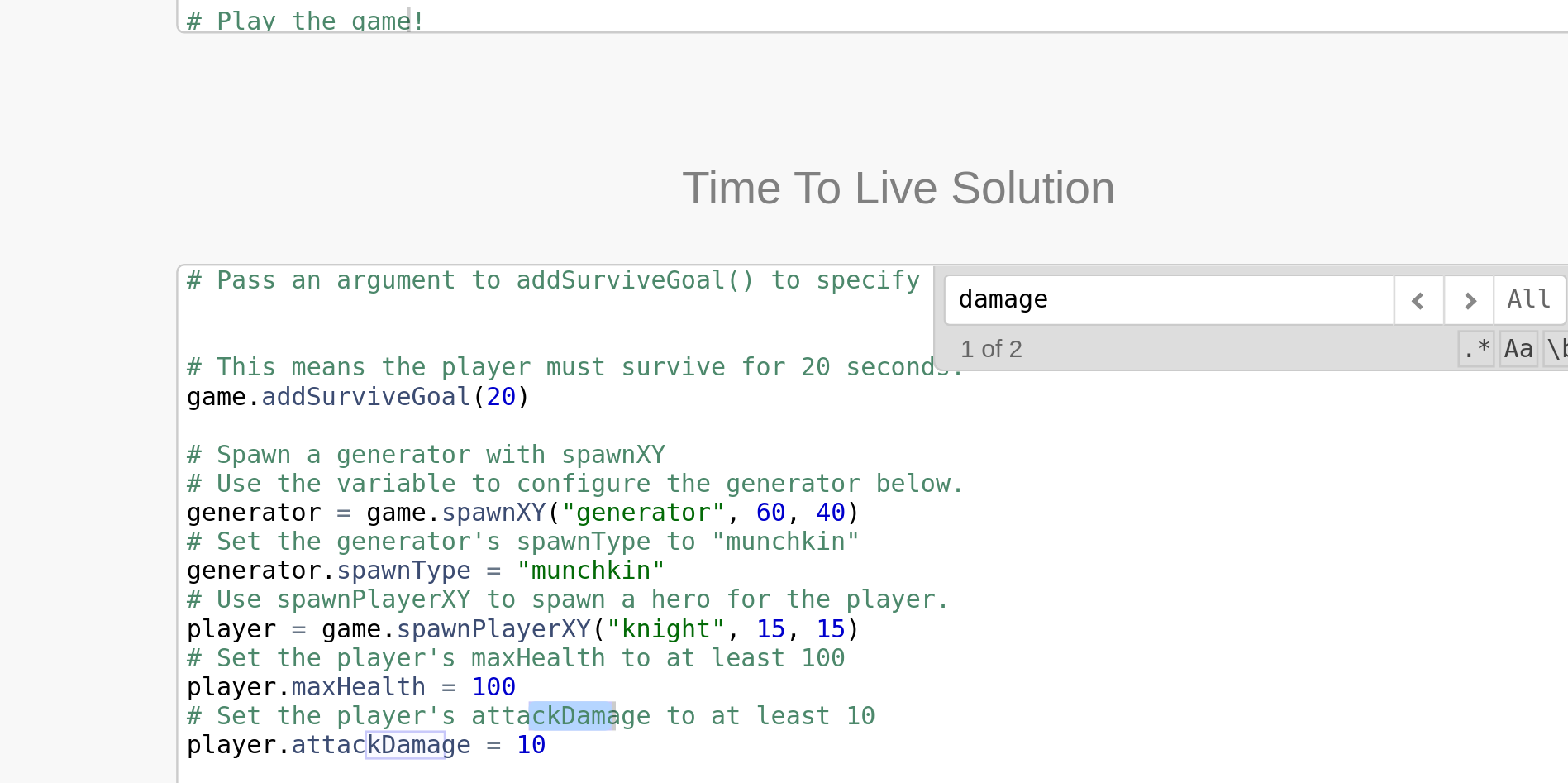
click at [1016, 344] on span "​" at bounding box center [1011, 354] width 20 height 21
click at [923, 275] on div "Time To Live Solution generator.spawnType = "munchkin" # Use spawnPlayerXY to s…" at bounding box center [784, 408] width 577 height 303
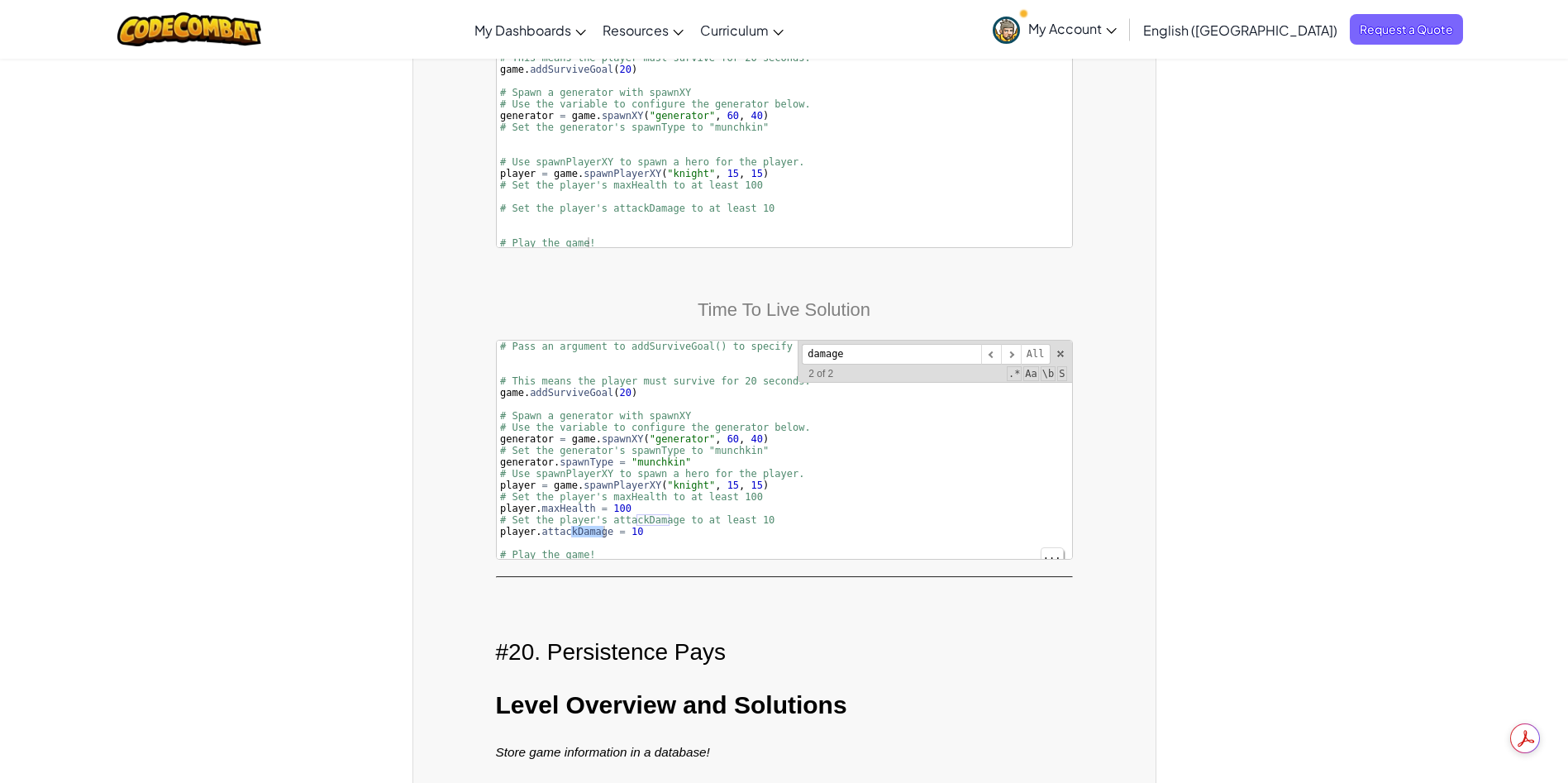
click at [974, 257] on div "Time To Live Solution generator.spawnType = "munchkin" # Use spawnPlayerXY to s…" at bounding box center [784, 408] width 577 height 303
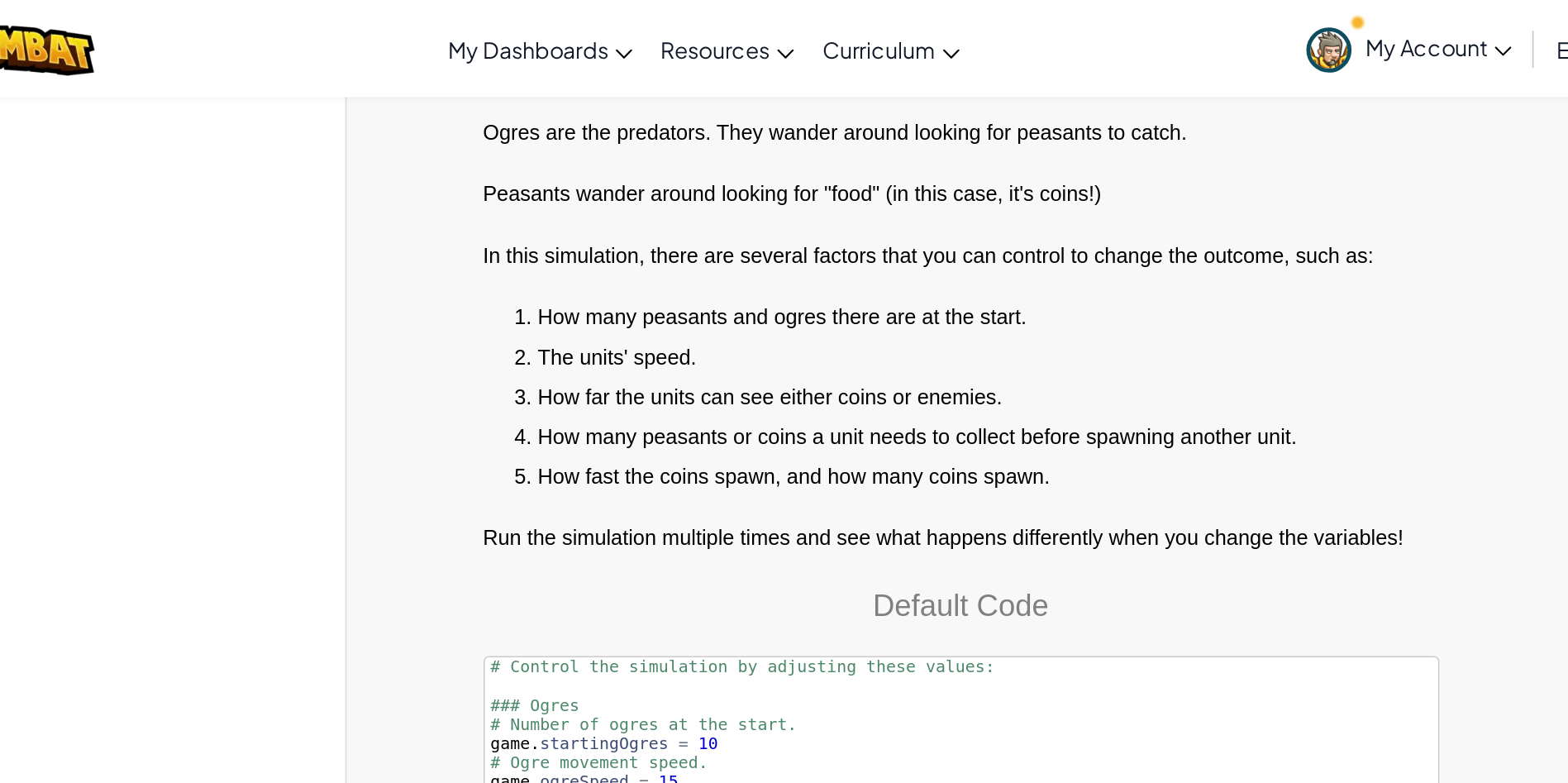
scroll to position [20404, 0]
